Goal: Task Accomplishment & Management: Complete application form

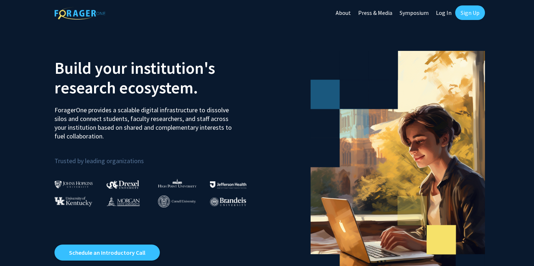
click at [443, 12] on link "Log In" at bounding box center [443, 12] width 23 height 25
select select
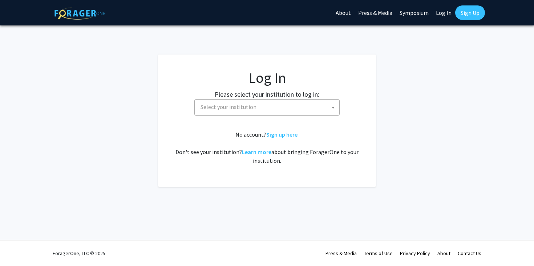
click at [254, 110] on span "Select your institution" at bounding box center [269, 107] width 142 height 15
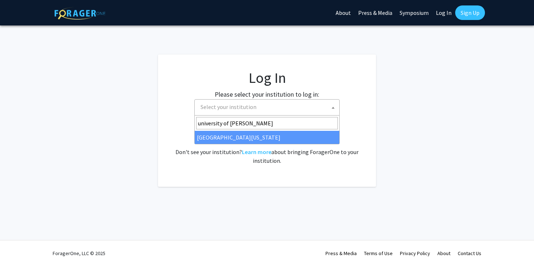
type input "university of [PERSON_NAME]"
select select "13"
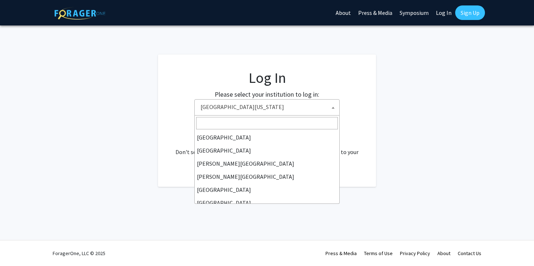
scroll to position [248, 0]
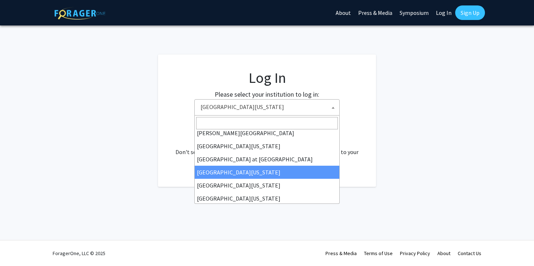
click at [398, 108] on fg-login "Log In Please select your institution to log in: [GEOGRAPHIC_DATA] [GEOGRAPHIC_…" at bounding box center [267, 120] width 534 height 132
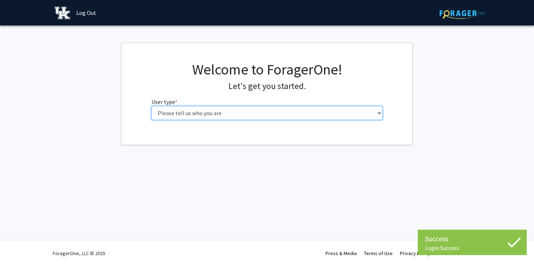
click at [304, 117] on select "Please tell us who you are Undergraduate Student Master's Student Doctoral Cand…" at bounding box center [266, 113] width 231 height 14
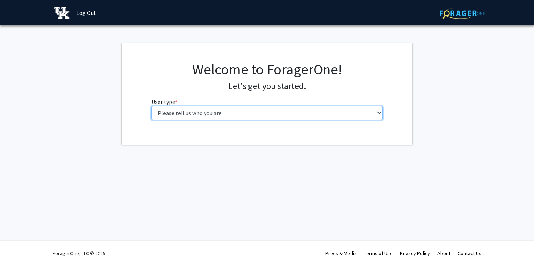
select select "1: undergrad"
click at [151, 106] on select "Please tell us who you are Undergraduate Student Master's Student Doctoral Cand…" at bounding box center [266, 113] width 231 height 14
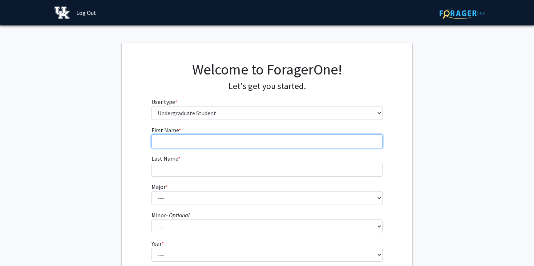
click at [206, 136] on input "First Name * required" at bounding box center [266, 141] width 231 height 14
type input "[PERSON_NAME]"
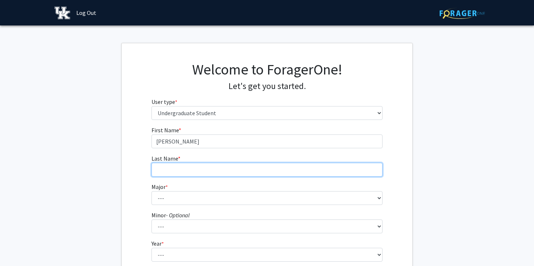
click at [198, 170] on input "Last Name * required" at bounding box center [266, 170] width 231 height 14
type input "[PERSON_NAME]"
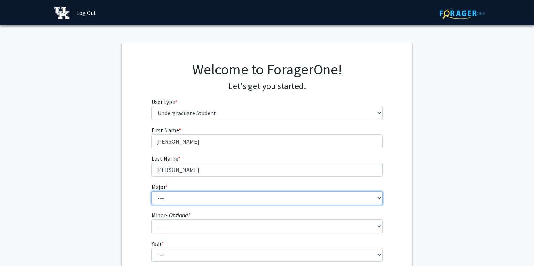
click at [171, 195] on select "--- Accounting Aerospace Engineering African American & Africana Studies Agricu…" at bounding box center [266, 198] width 231 height 14
select select "16: 853"
click at [151, 191] on select "--- Accounting Aerospace Engineering African American & Africana Studies Agricu…" at bounding box center [266, 198] width 231 height 14
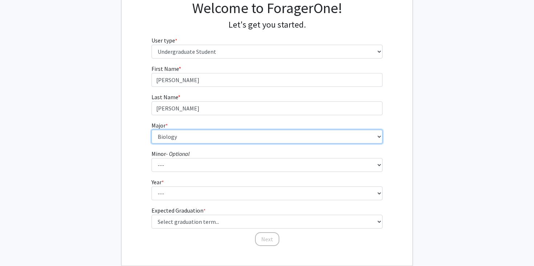
scroll to position [64, 0]
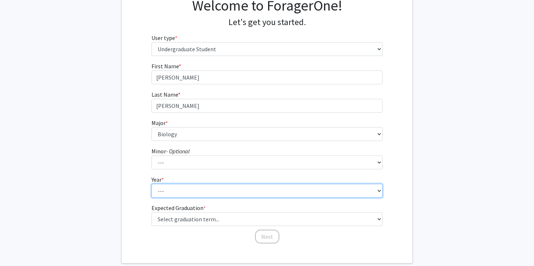
click at [173, 188] on select "--- First-year Sophomore Junior Senior Postbaccalaureate Certificate" at bounding box center [266, 191] width 231 height 14
select select "2: sophomore"
click at [151, 184] on select "--- First-year Sophomore Junior Senior Postbaccalaureate Certificate" at bounding box center [266, 191] width 231 height 14
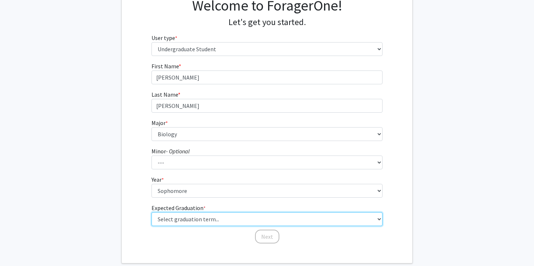
click at [178, 218] on select "Select graduation term... Spring 2025 Summer 2025 Fall 2025 Winter 2025 Spring …" at bounding box center [266, 219] width 231 height 14
select select "13: spring_2028"
click at [151, 212] on select "Select graduation term... Spring 2025 Summer 2025 Fall 2025 Winter 2025 Spring …" at bounding box center [266, 219] width 231 height 14
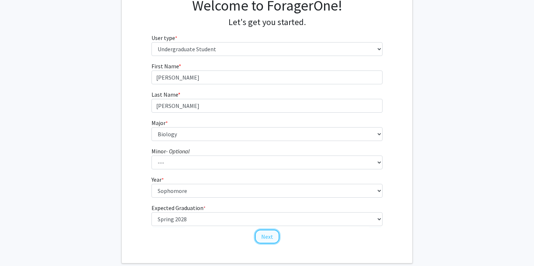
click at [267, 240] on button "Next" at bounding box center [267, 237] width 24 height 14
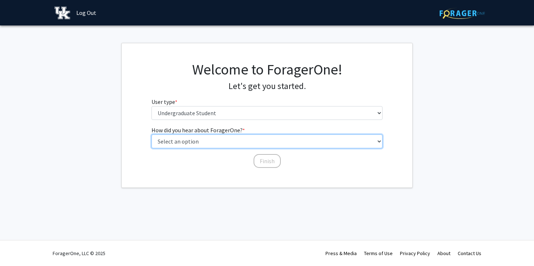
click at [233, 142] on select "Select an option Peer/student recommendation Faculty/staff recommendation Unive…" at bounding box center [266, 141] width 231 height 14
select select "2: faculty_recommendation"
click at [151, 134] on select "Select an option Peer/student recommendation Faculty/staff recommendation Unive…" at bounding box center [266, 141] width 231 height 14
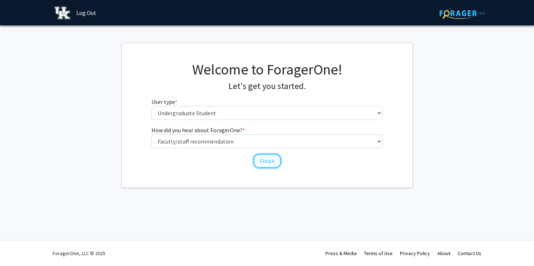
click at [264, 160] on button "Finish" at bounding box center [266, 161] width 27 height 14
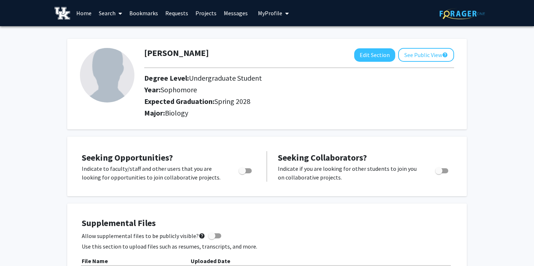
click at [85, 13] on link "Home" at bounding box center [84, 12] width 23 height 25
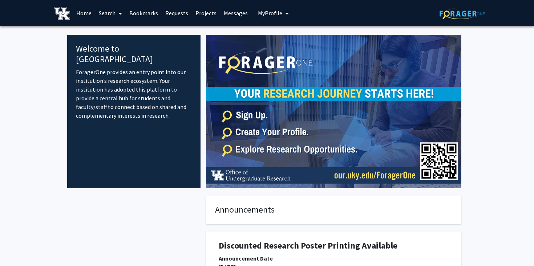
click at [116, 13] on span at bounding box center [118, 13] width 7 height 25
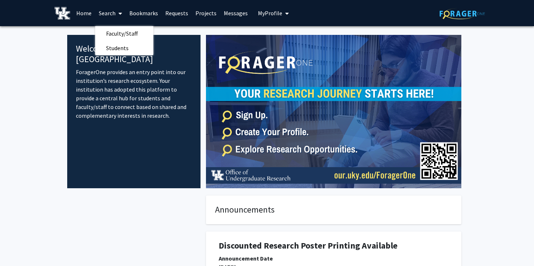
click at [135, 12] on link "Bookmarks" at bounding box center [144, 12] width 36 height 25
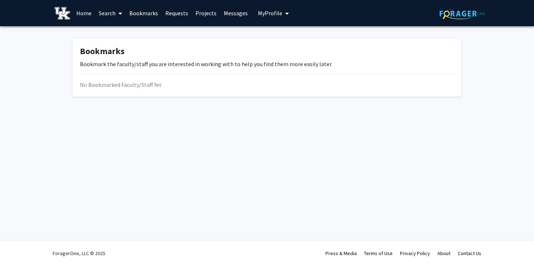
click at [178, 10] on link "Requests" at bounding box center [177, 12] width 30 height 25
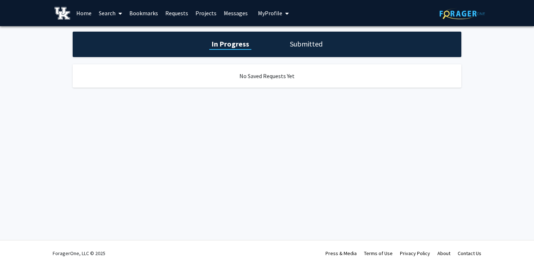
click at [207, 13] on link "Projects" at bounding box center [206, 12] width 28 height 25
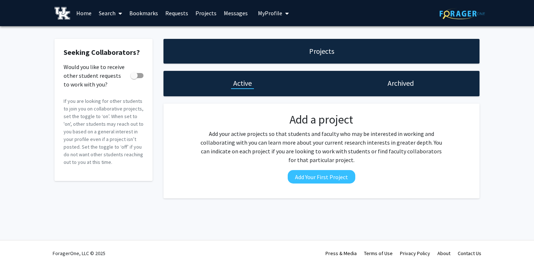
click at [231, 12] on link "Messages" at bounding box center [235, 12] width 31 height 25
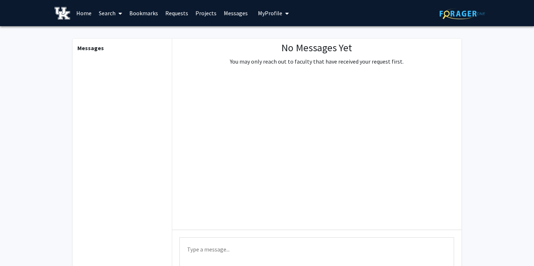
click at [258, 12] on span "My Profile" at bounding box center [270, 12] width 24 height 7
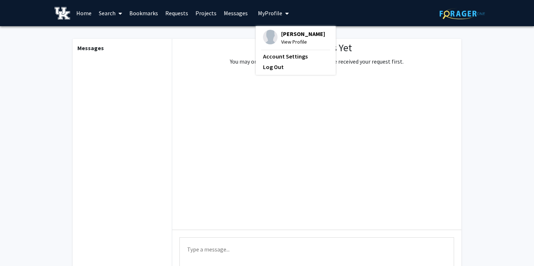
click at [81, 16] on link "Home" at bounding box center [84, 12] width 23 height 25
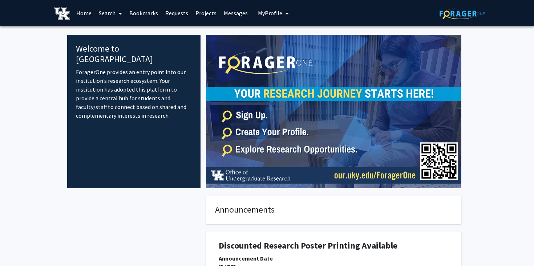
click at [113, 11] on link "Search" at bounding box center [110, 12] width 31 height 25
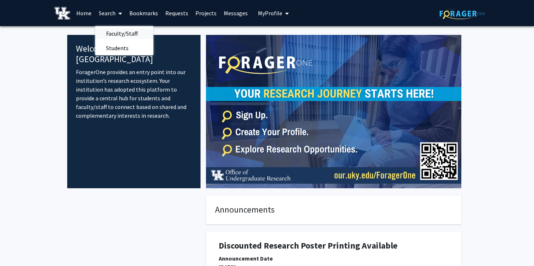
click at [113, 33] on span "Faculty/Staff" at bounding box center [121, 33] width 53 height 15
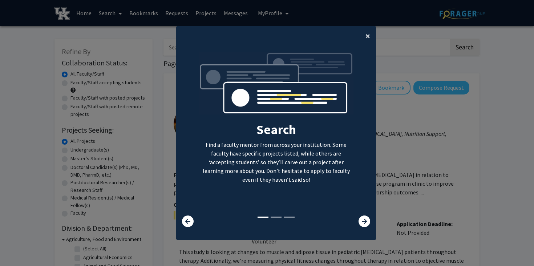
click at [368, 36] on span "×" at bounding box center [367, 35] width 5 height 11
